Goal: Task Accomplishment & Management: Complete application form

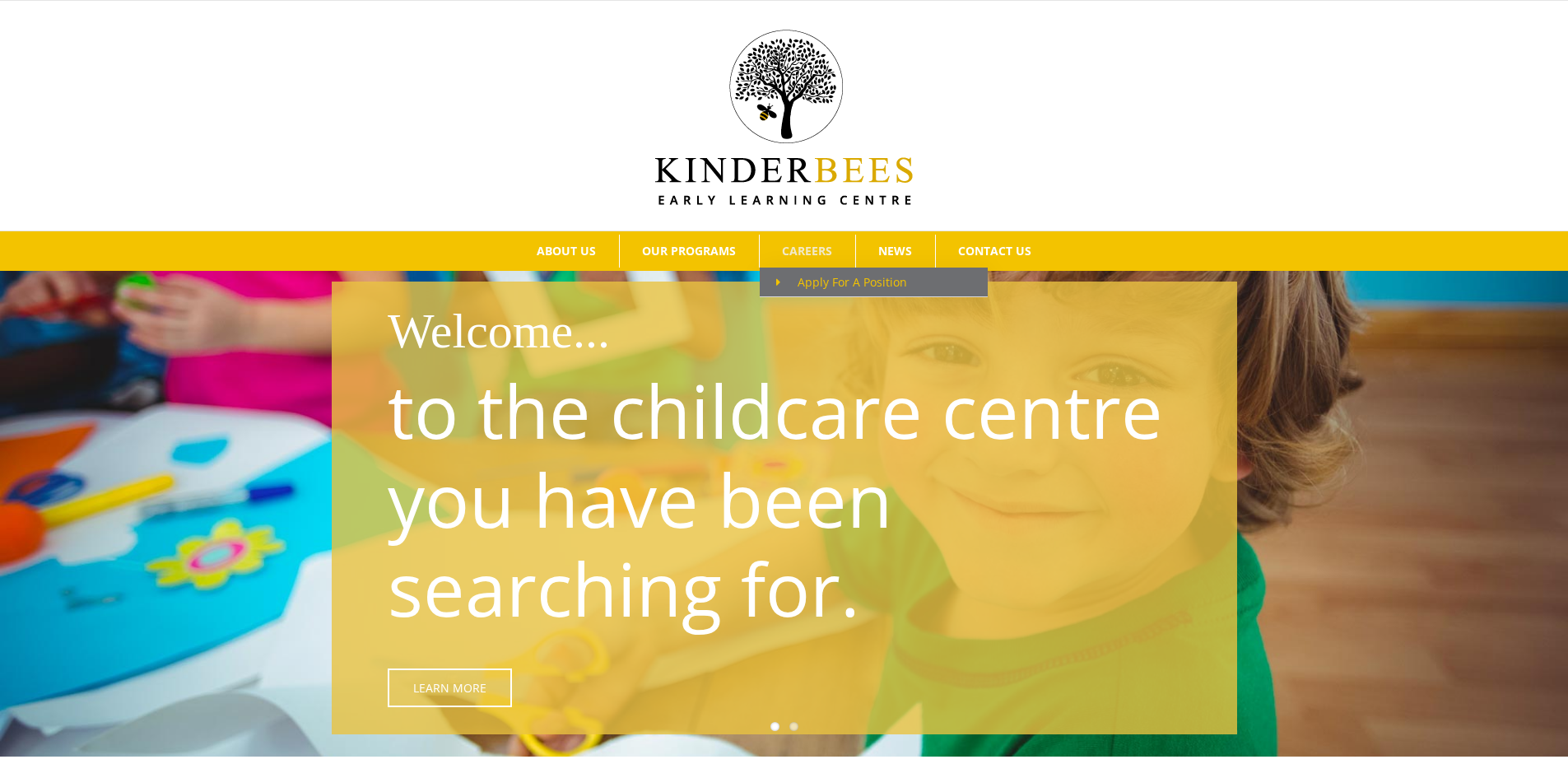
click at [809, 277] on span "Apply For A Position" at bounding box center [841, 282] width 131 height 16
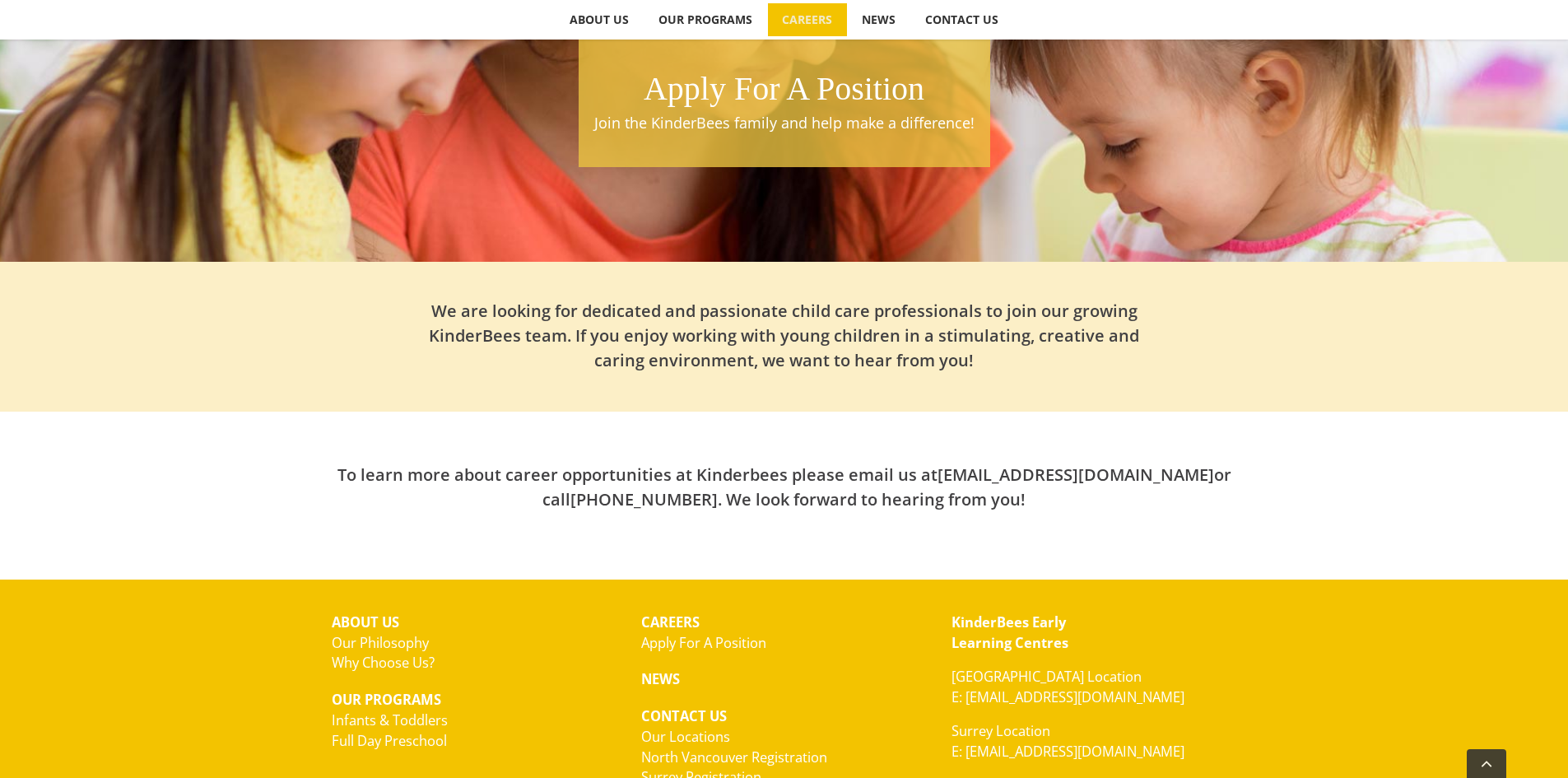
scroll to position [351, 0]
click at [1102, 519] on div "To learn more about career opportunities at Kinderbees please email us at hello…" at bounding box center [784, 470] width 905 height 118
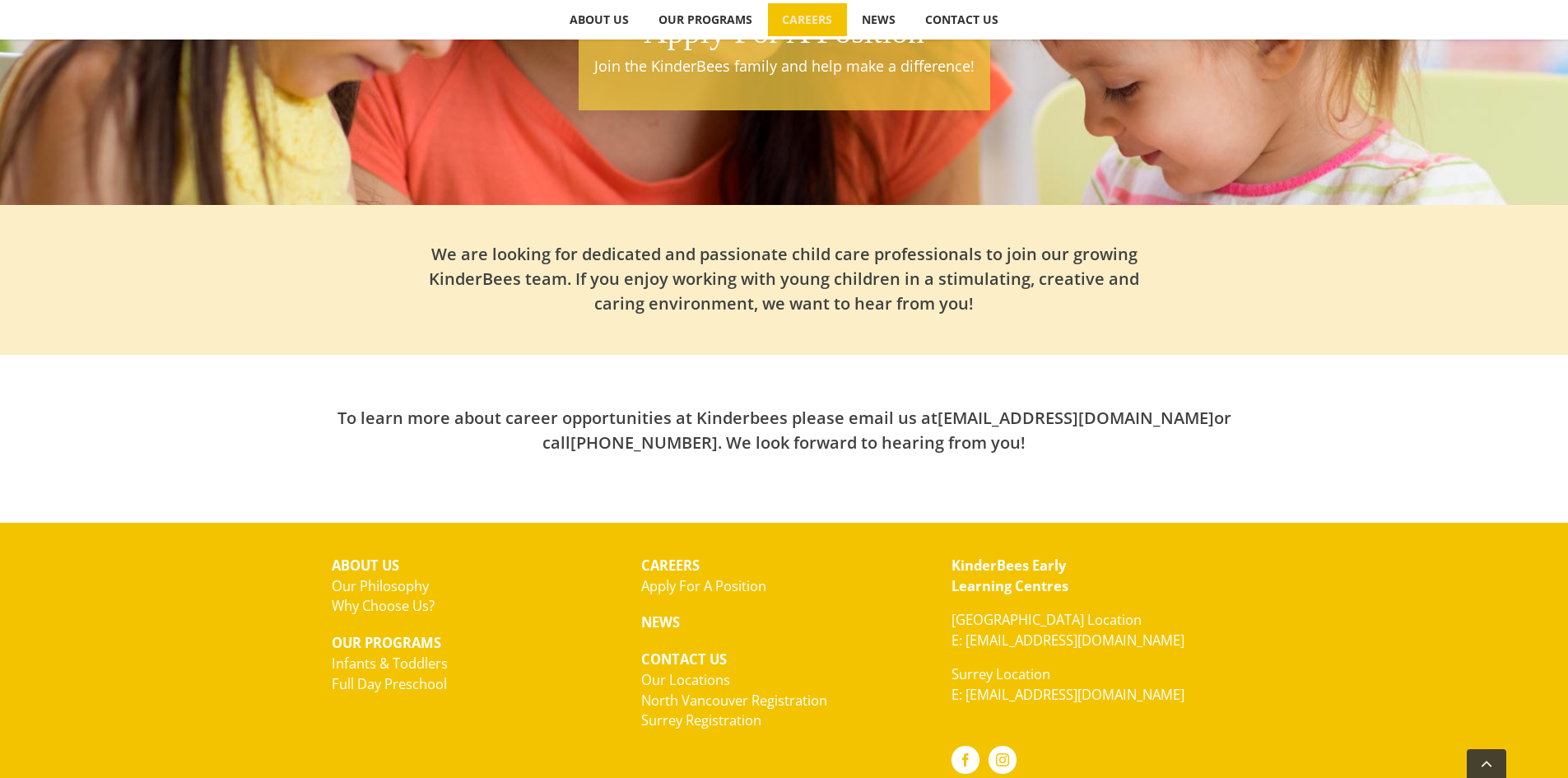
scroll to position [471, 0]
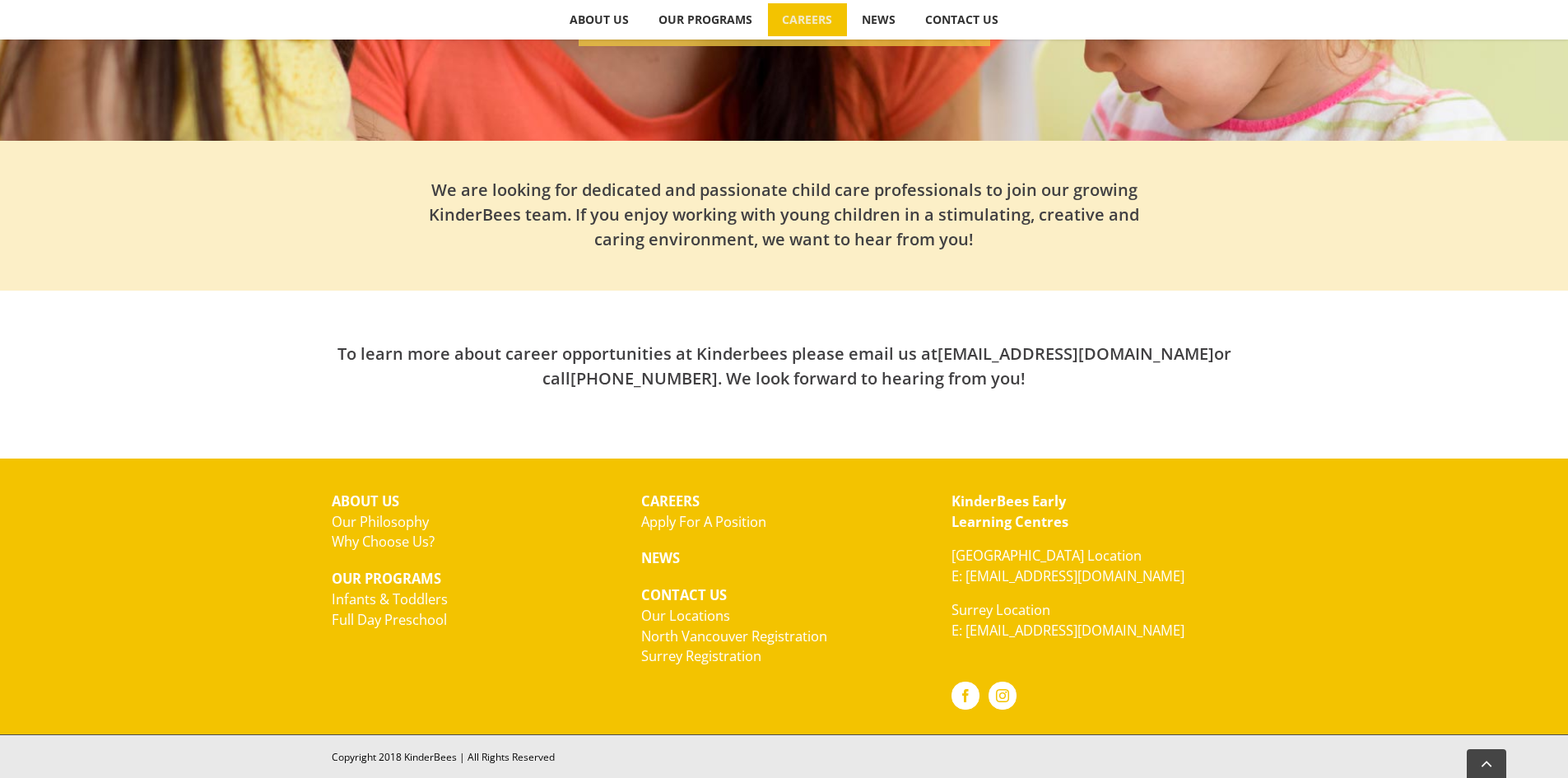
click at [714, 525] on link "Apply For A Position" at bounding box center [703, 521] width 125 height 18
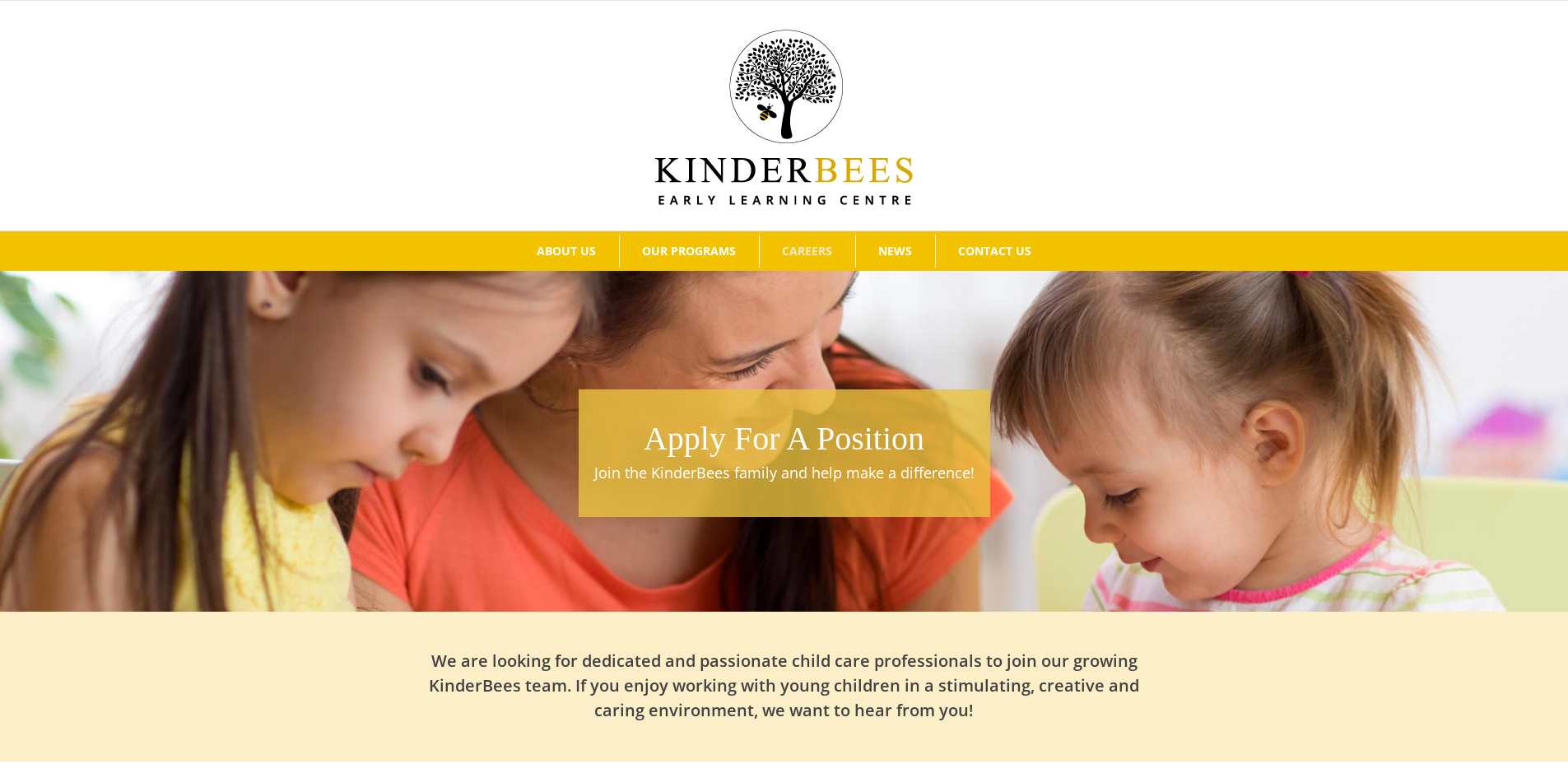
scroll to position [470, 0]
